Goal: Information Seeking & Learning: Learn about a topic

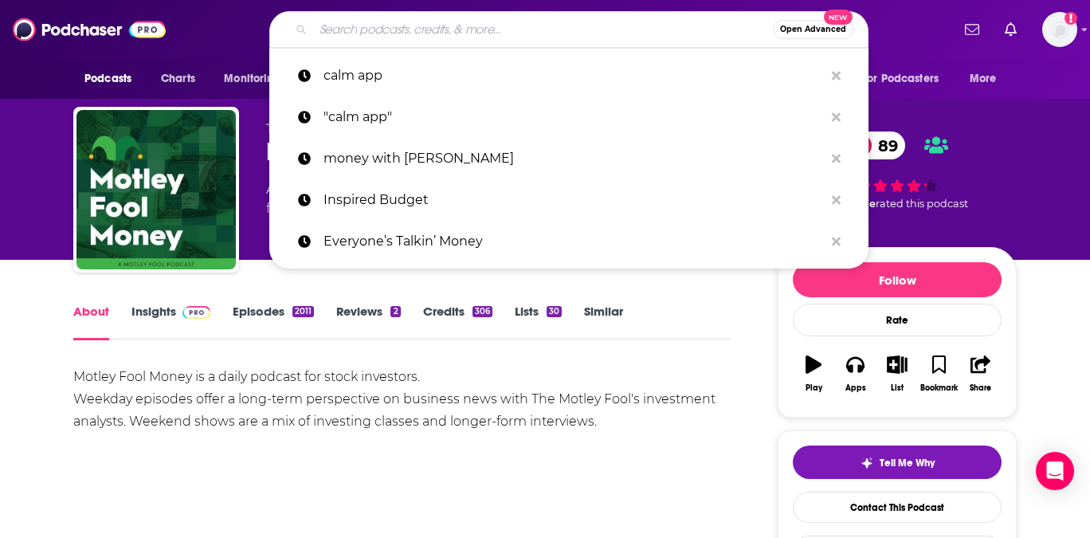
click at [460, 35] on input "Search podcasts, credits, & more..." at bounding box center [543, 30] width 460 height 26
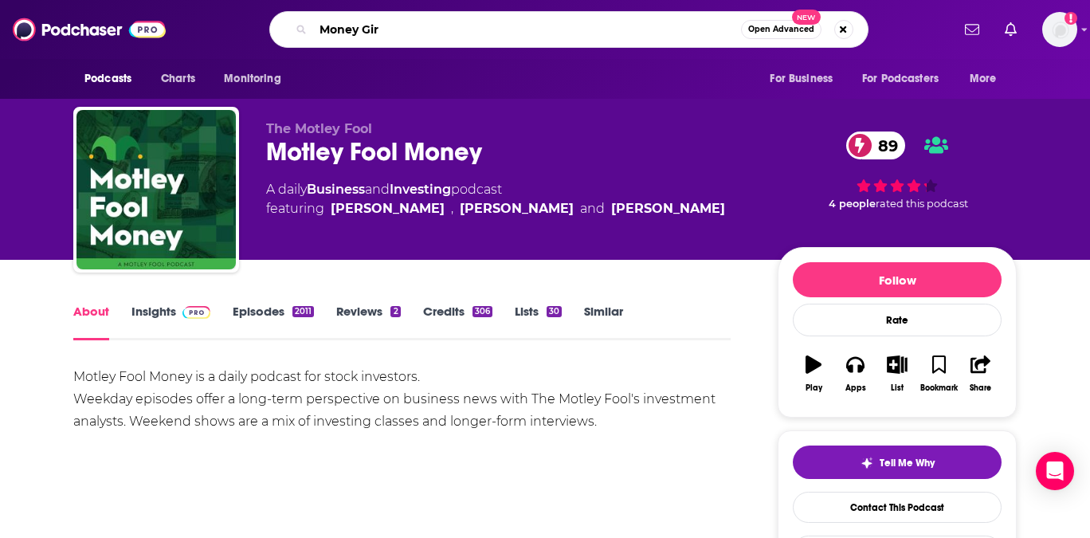
type input "Money Girl"
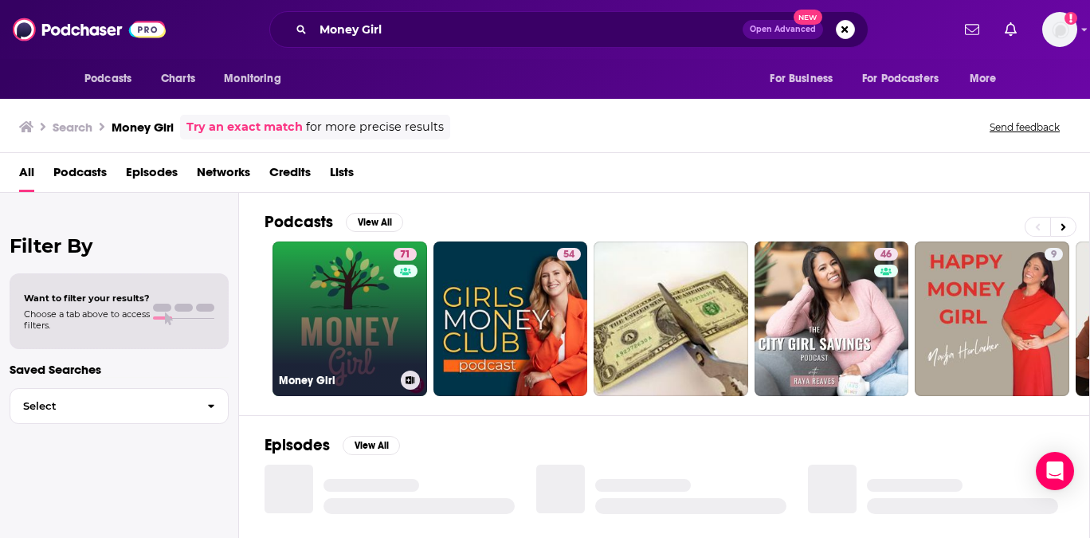
click at [394, 314] on div "71" at bounding box center [407, 309] width 27 height 123
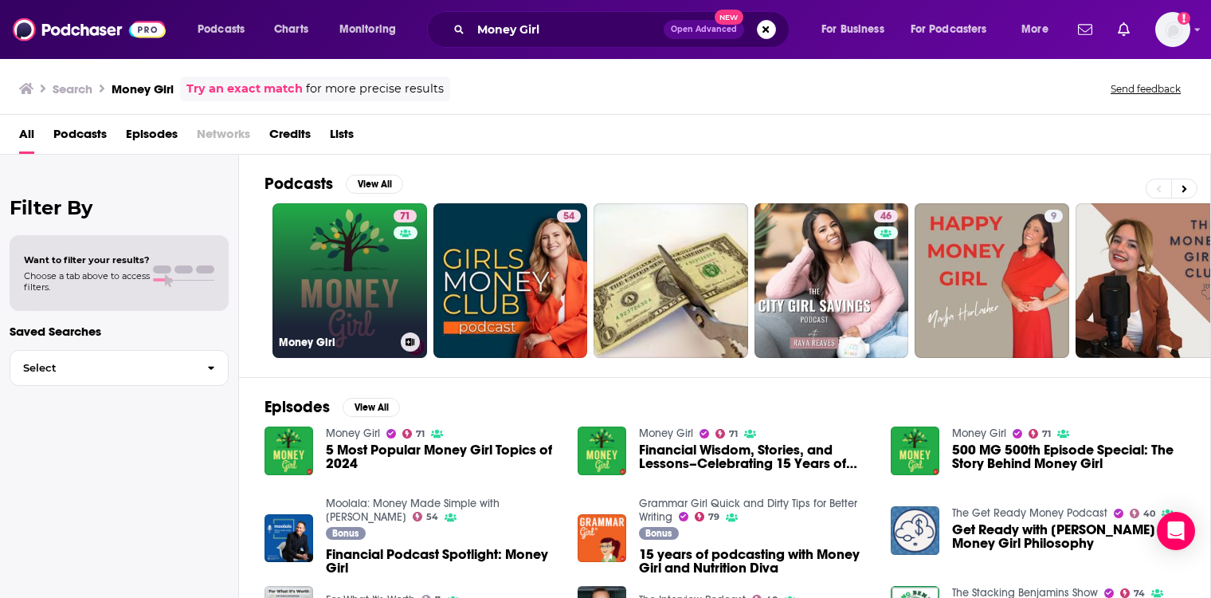
click at [376, 244] on link "71 Money Girl" at bounding box center [350, 280] width 155 height 155
